Goal: Task Accomplishment & Management: Use online tool/utility

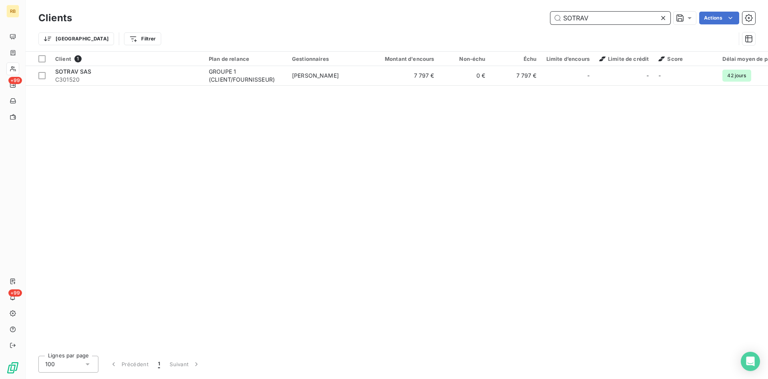
drag, startPoint x: 617, startPoint y: 20, endPoint x: 509, endPoint y: 12, distance: 108.7
click at [550, 12] on input "SOTRAV" at bounding box center [610, 18] width 120 height 13
type input "HERISSON"
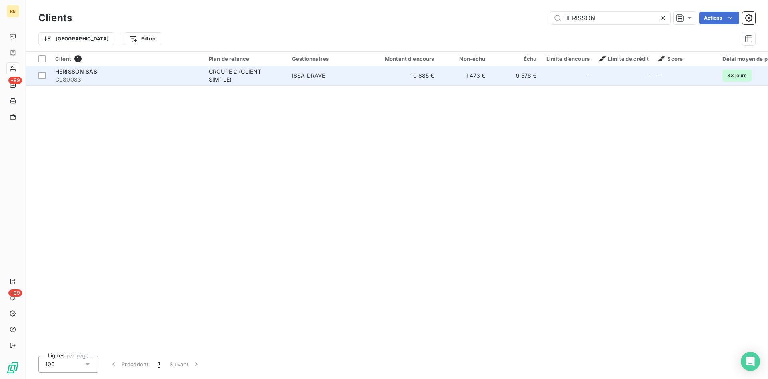
click at [277, 80] on div "GROUPE 2 (CLIENT SIMPLE)" at bounding box center [246, 76] width 74 height 16
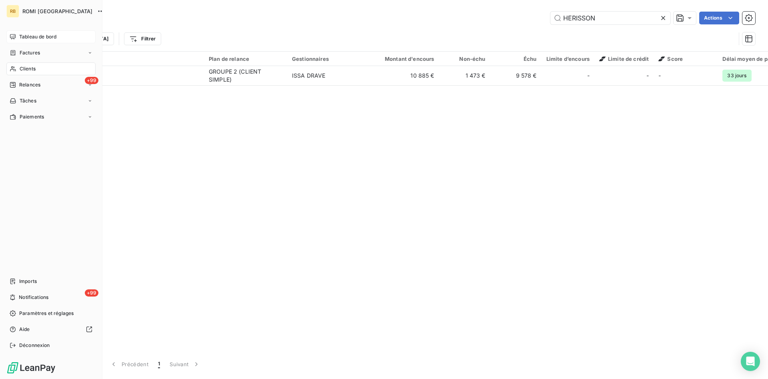
click at [34, 34] on span "Tableau de bord" at bounding box center [37, 36] width 37 height 7
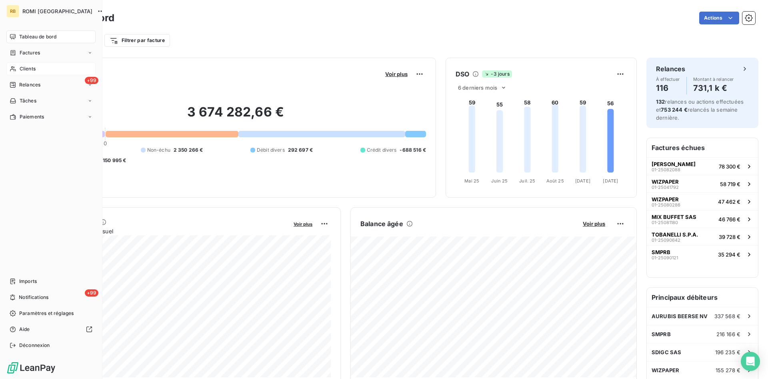
click at [28, 70] on span "Clients" at bounding box center [28, 68] width 16 height 7
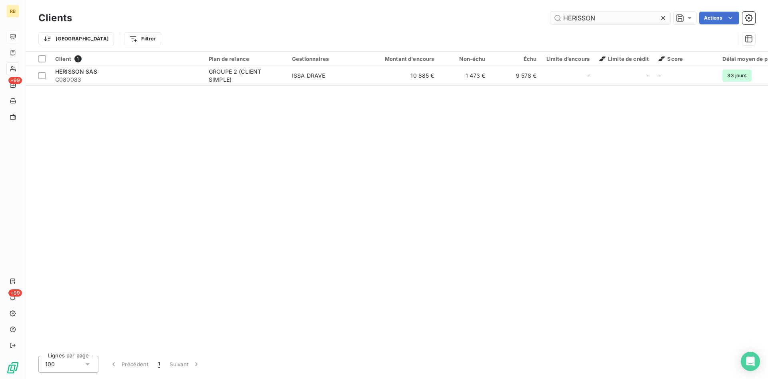
drag, startPoint x: 602, startPoint y: 18, endPoint x: 516, endPoint y: 18, distance: 86.0
click at [550, 18] on input "HERISSON" at bounding box center [610, 18] width 120 height 13
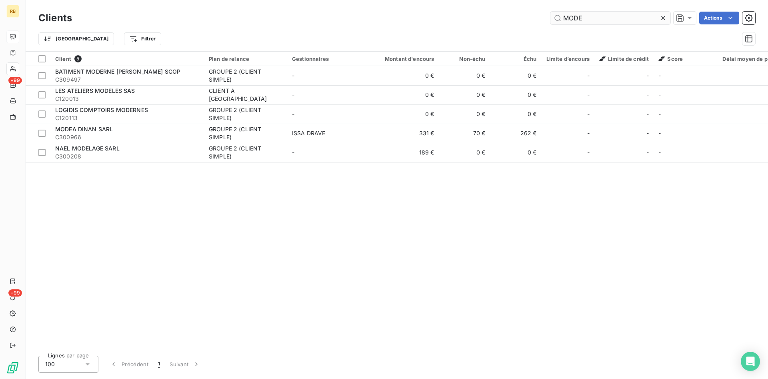
drag, startPoint x: 610, startPoint y: 18, endPoint x: 486, endPoint y: 6, distance: 124.2
click at [550, 12] on input "MODE" at bounding box center [610, 18] width 120 height 13
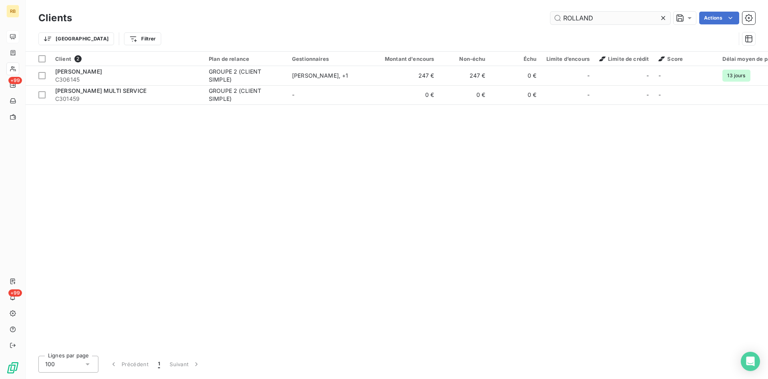
drag, startPoint x: 599, startPoint y: 15, endPoint x: 494, endPoint y: 14, distance: 106.0
click at [550, 14] on input "ROLLAND" at bounding box center [610, 18] width 120 height 13
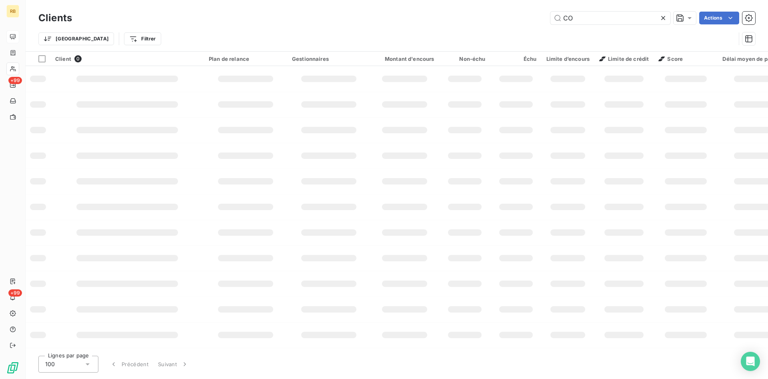
type input "C"
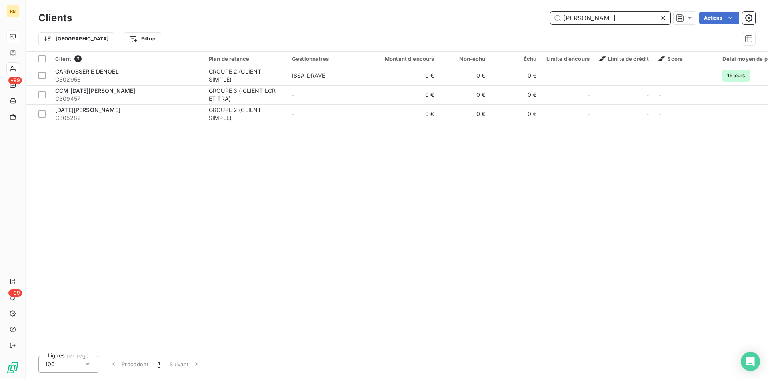
drag, startPoint x: 585, startPoint y: 16, endPoint x: 526, endPoint y: 14, distance: 58.4
click at [550, 14] on input "[PERSON_NAME]" at bounding box center [610, 18] width 120 height 13
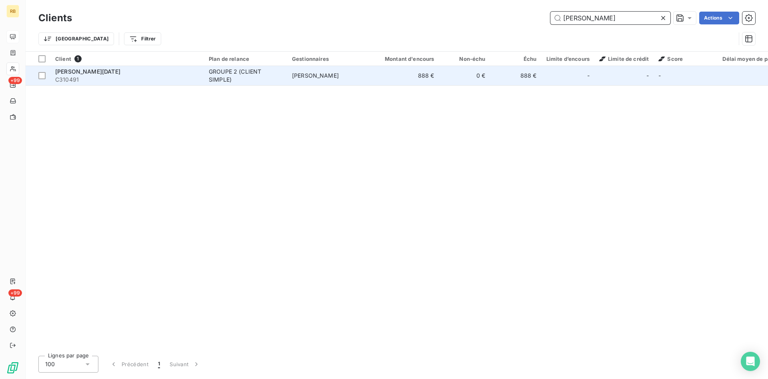
type input "[PERSON_NAME]"
click at [302, 77] on span "[PERSON_NAME]" at bounding box center [315, 75] width 47 height 7
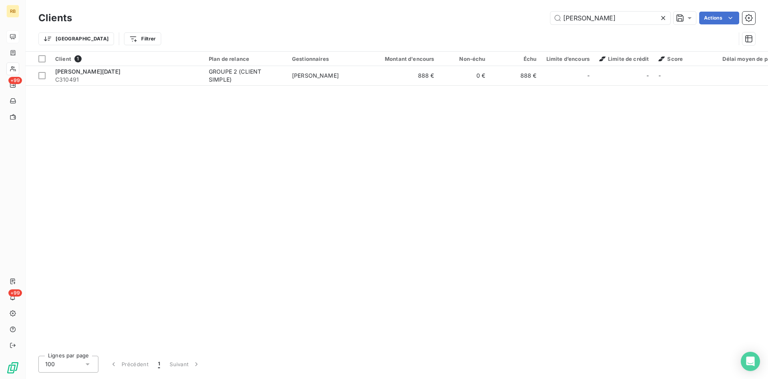
drag, startPoint x: 598, startPoint y: 19, endPoint x: 508, endPoint y: 15, distance: 89.7
click at [550, 15] on input "[PERSON_NAME]" at bounding box center [610, 18] width 120 height 13
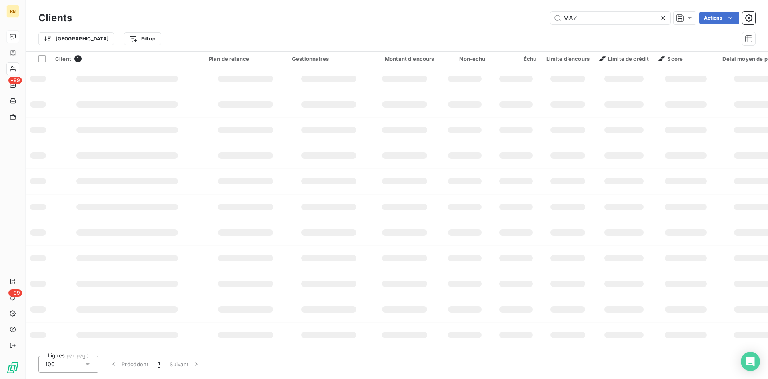
type input "MAZE"
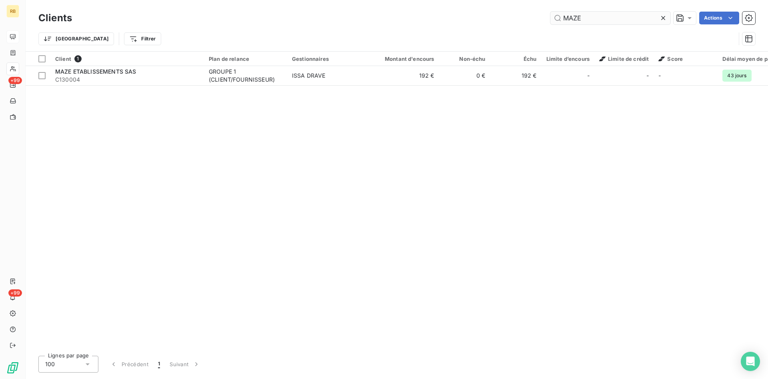
drag, startPoint x: 631, startPoint y: 16, endPoint x: 532, endPoint y: 14, distance: 99.6
click at [550, 14] on input "MAZE" at bounding box center [610, 18] width 120 height 13
